Goal: Find specific page/section: Find specific page/section

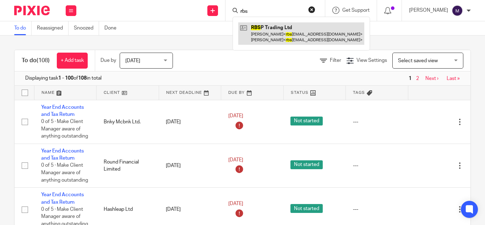
type input "rbs"
click at [281, 38] on link at bounding box center [301, 33] width 126 height 22
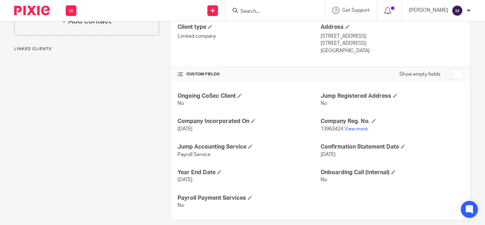
scroll to position [209, 0]
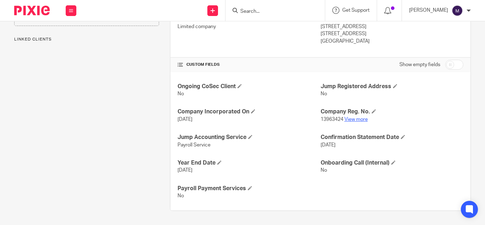
click at [354, 119] on link "View more" at bounding box center [355, 119] width 23 height 5
